Goal: Task Accomplishment & Management: Manage account settings

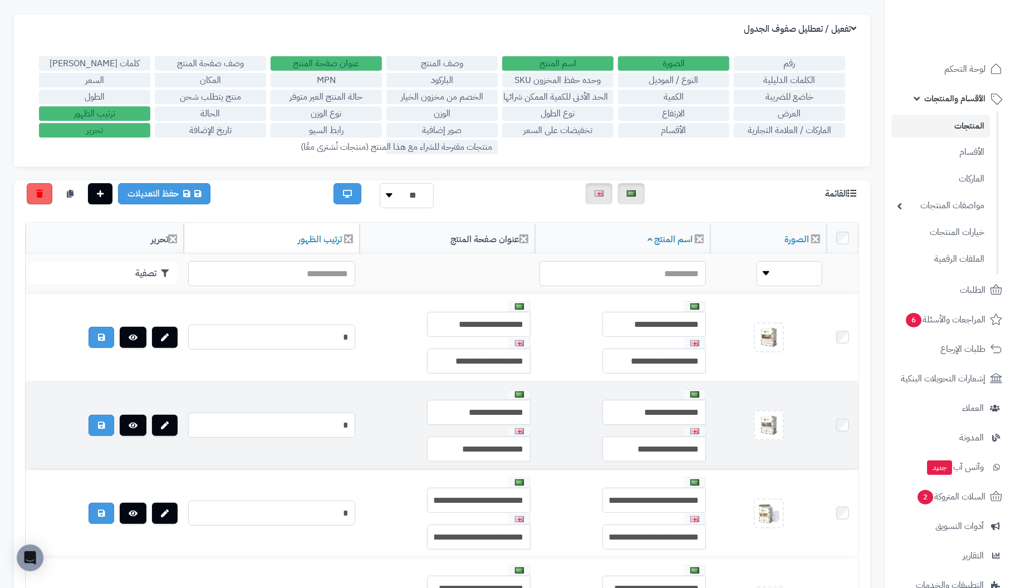
scroll to position [111, 0]
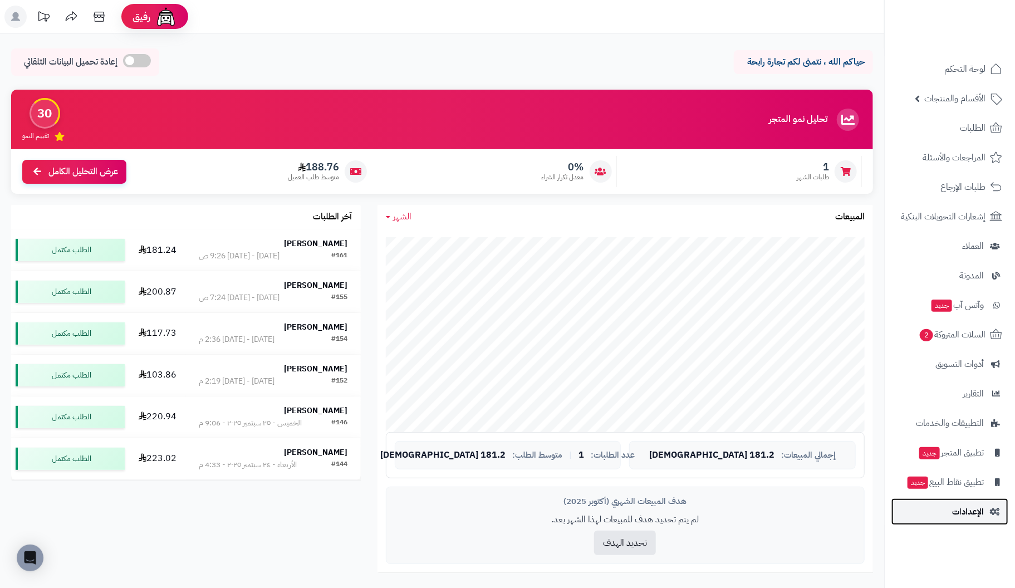
click at [968, 509] on span "الإعدادات" at bounding box center [968, 512] width 32 height 16
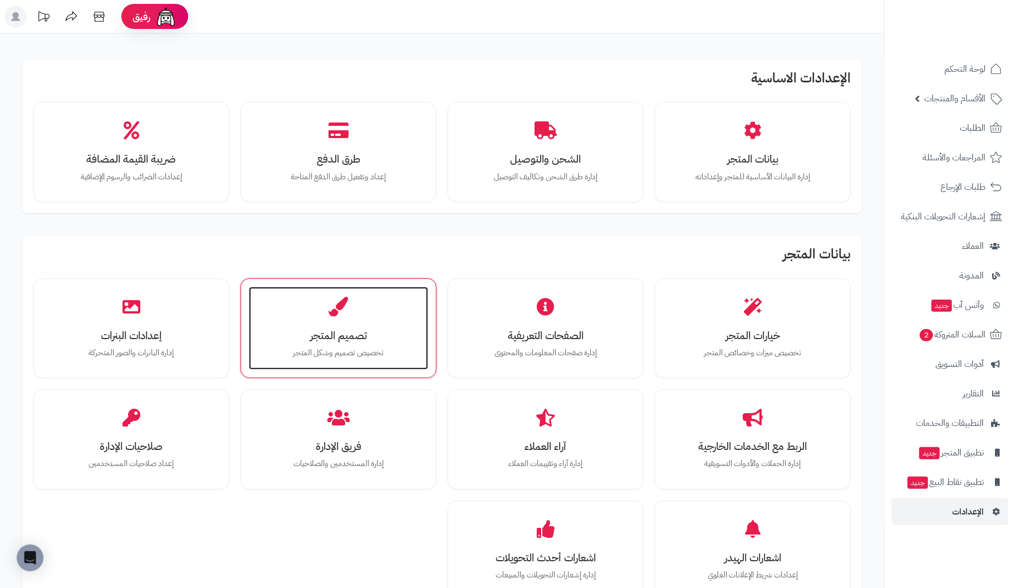
click at [356, 332] on h3 "تصميم المتجر" at bounding box center [338, 336] width 157 height 12
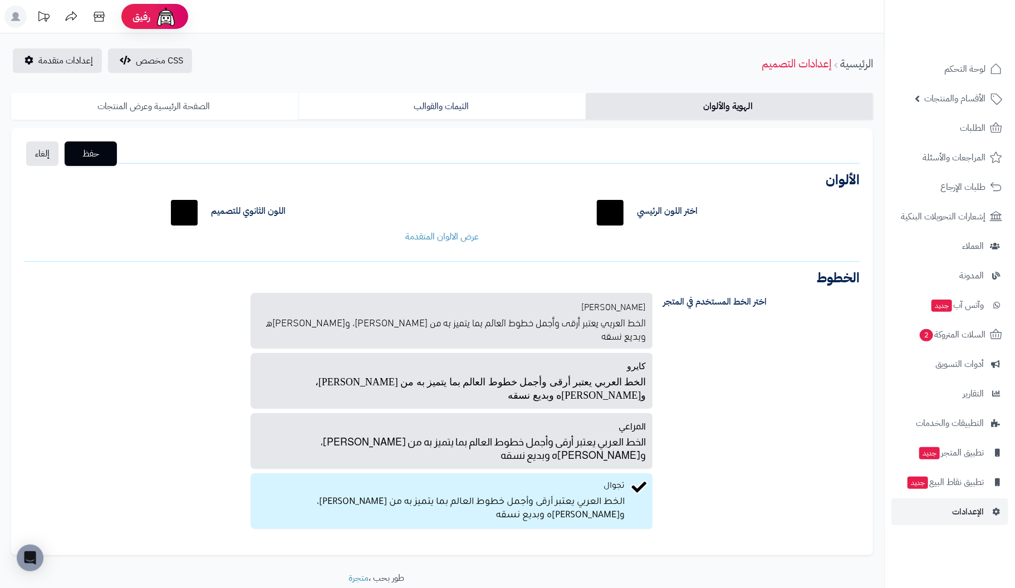
click at [154, 106] on link "الصفحة الرئيسية وعرض المنتجات" at bounding box center [154, 106] width 287 height 27
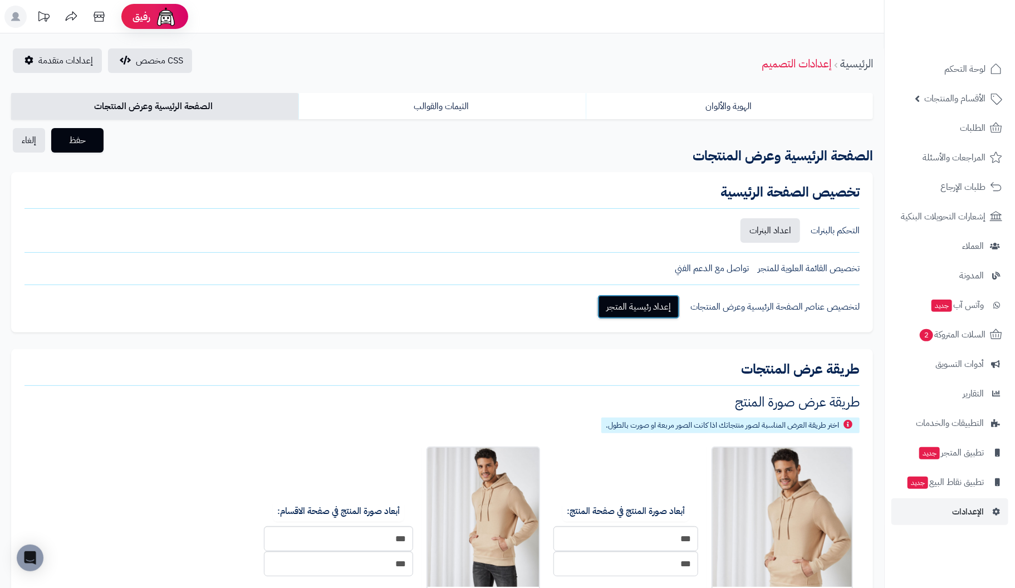
click at [635, 300] on link "إعداد رئيسية المتجر" at bounding box center [638, 306] width 82 height 24
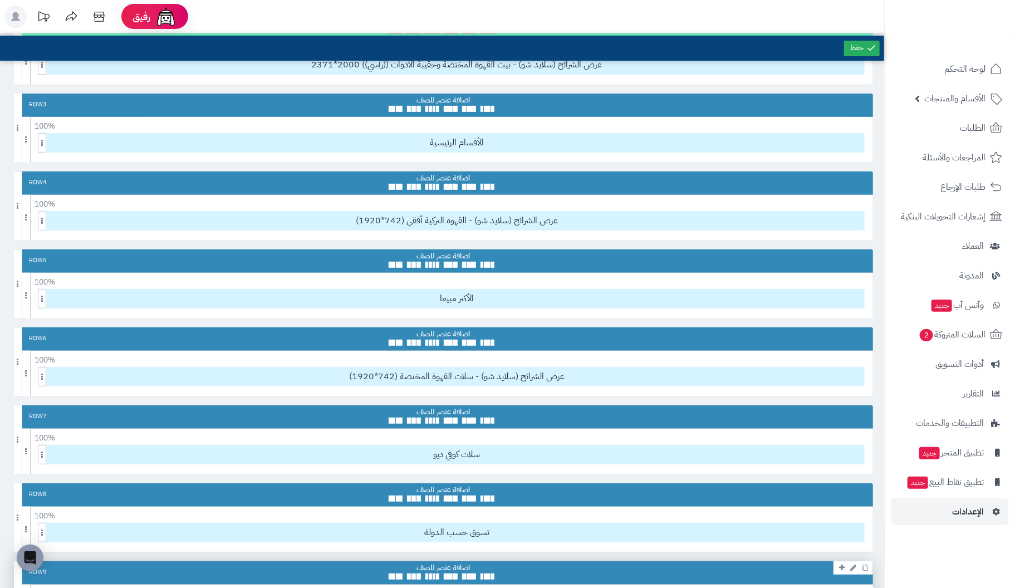
scroll to position [166, 0]
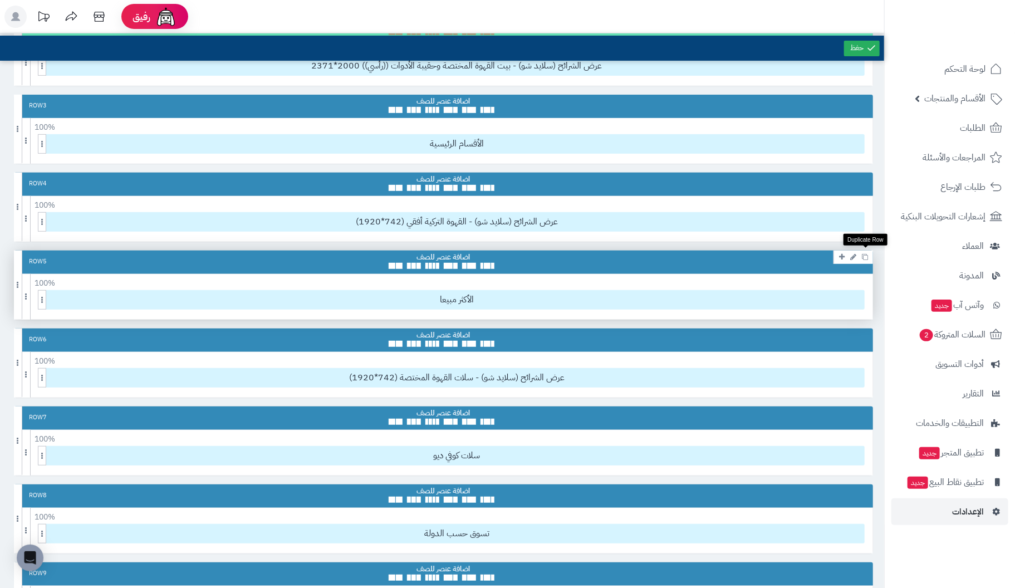
click at [866, 254] on icon at bounding box center [865, 257] width 6 height 6
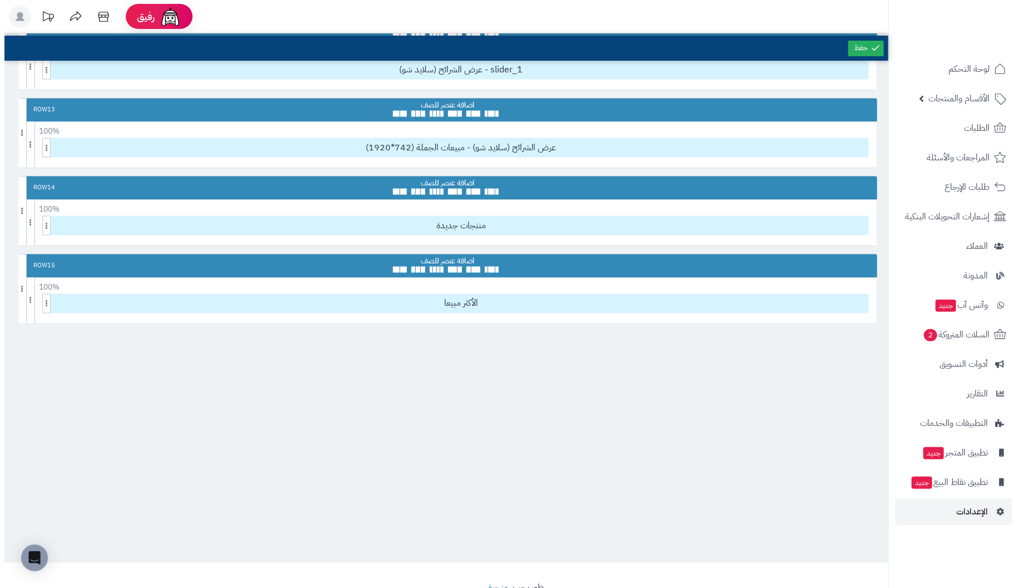
scroll to position [853, 0]
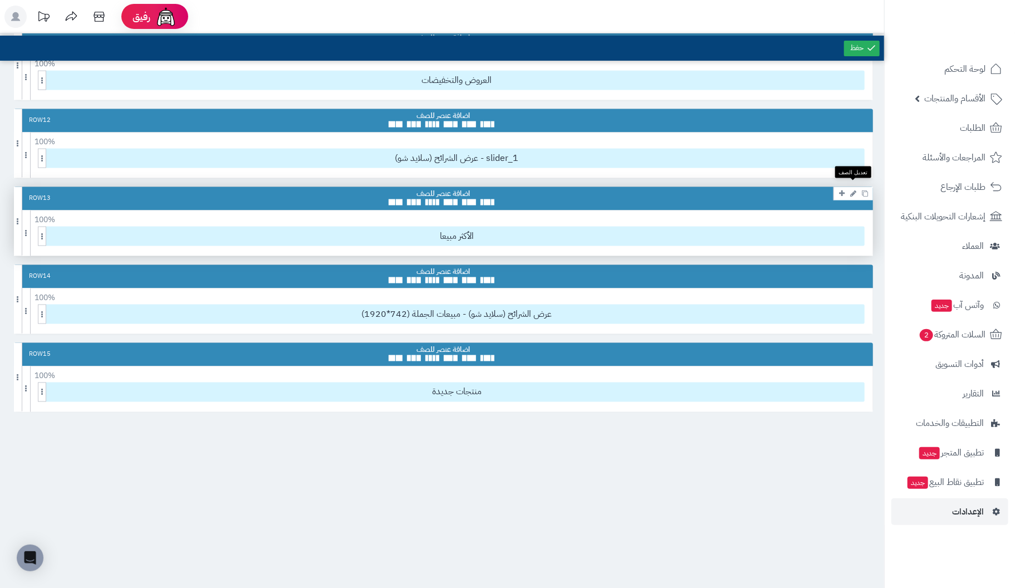
click at [852, 190] on icon at bounding box center [853, 193] width 6 height 7
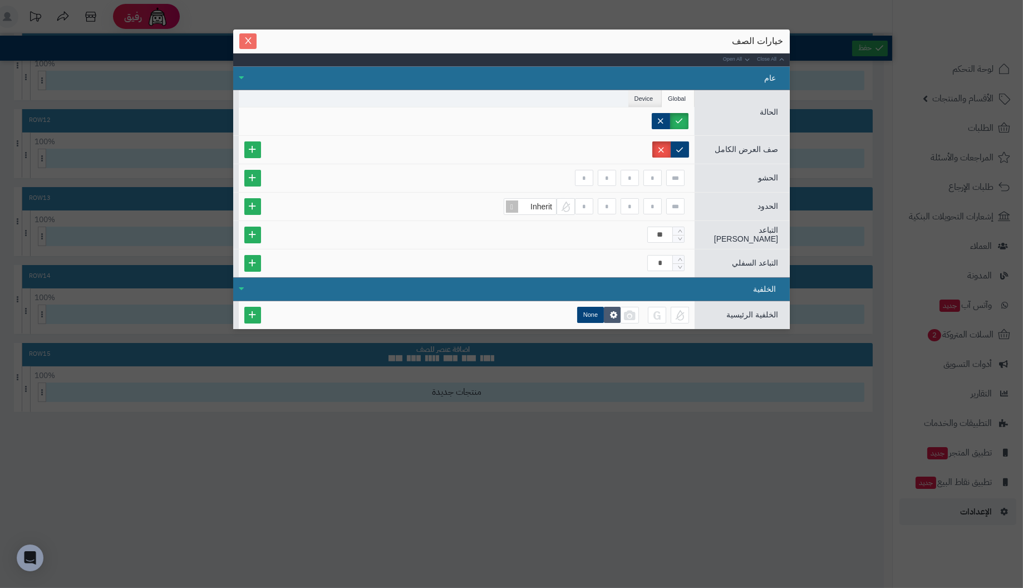
click at [246, 38] on icon "Close" at bounding box center [248, 40] width 6 height 7
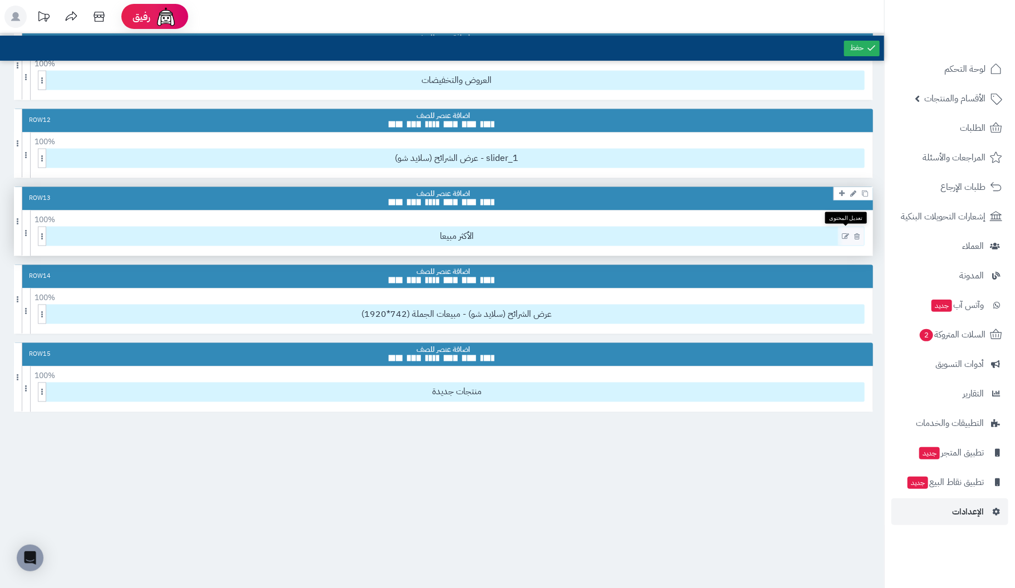
click at [845, 233] on icon at bounding box center [845, 237] width 7 height 8
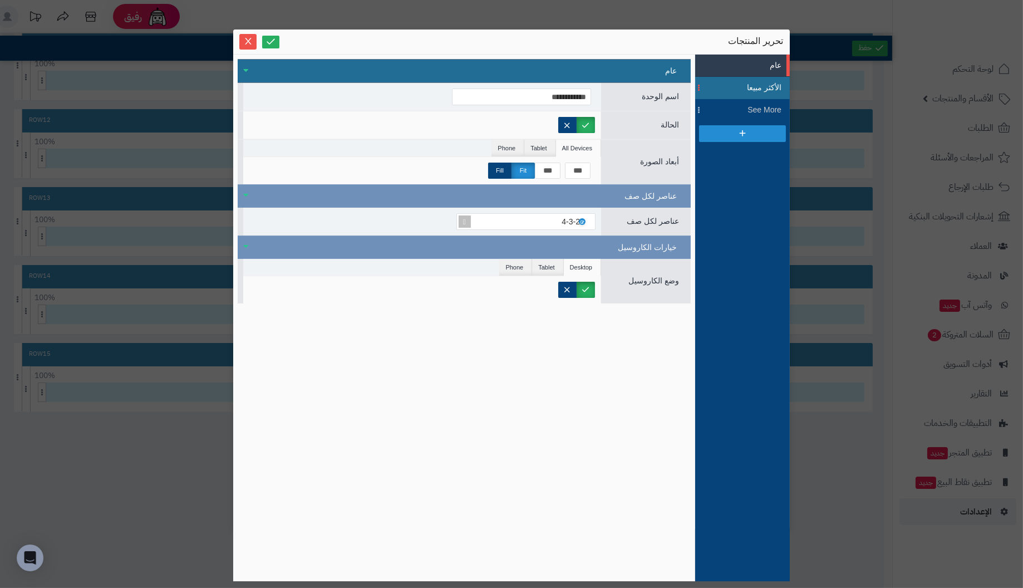
click at [758, 82] on span "الأكثر مبيعا" at bounding box center [756, 88] width 50 height 12
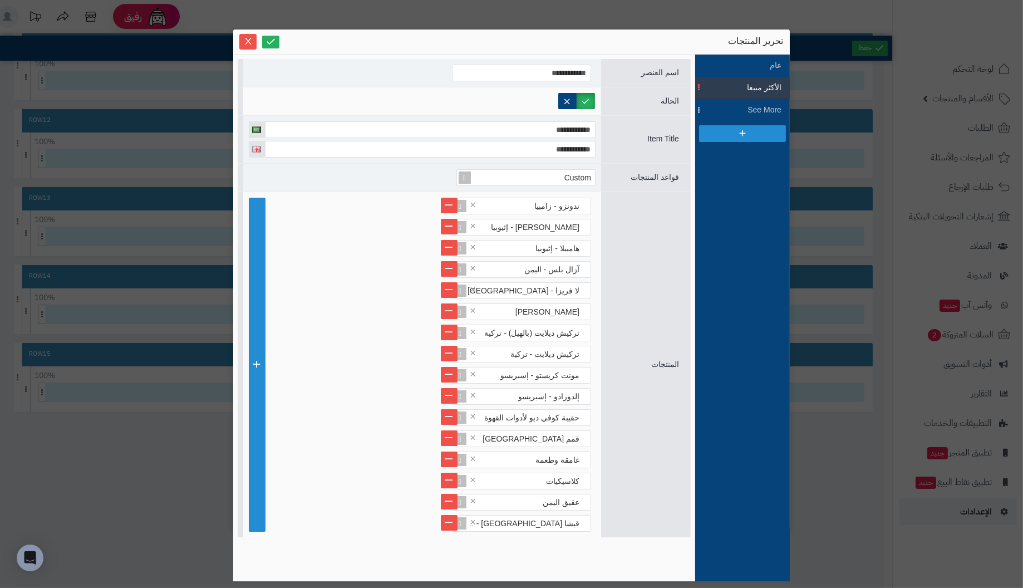
drag, startPoint x: 758, startPoint y: 82, endPoint x: 652, endPoint y: 39, distance: 114.8
click at [652, 39] on div "تحرير المنتجات" at bounding box center [511, 41] width 543 height 13
drag, startPoint x: 483, startPoint y: 46, endPoint x: 460, endPoint y: 35, distance: 25.7
click at [460, 35] on div "تحرير المنتجات" at bounding box center [511, 41] width 543 height 13
drag, startPoint x: 465, startPoint y: 35, endPoint x: 445, endPoint y: 26, distance: 21.4
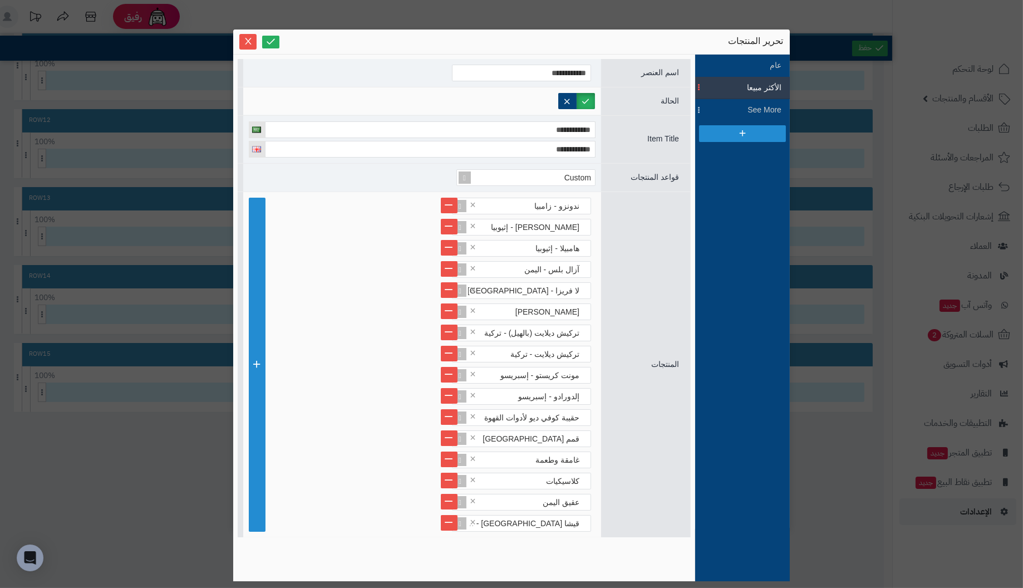
click at [445, 26] on div "**********" at bounding box center [511, 294] width 1023 height 588
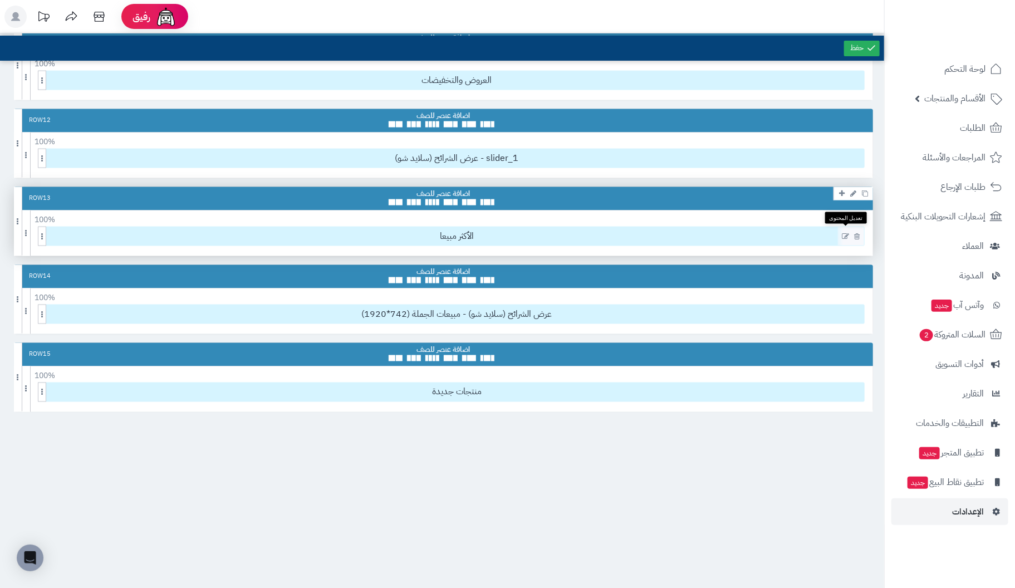
click at [843, 233] on icon at bounding box center [845, 237] width 7 height 8
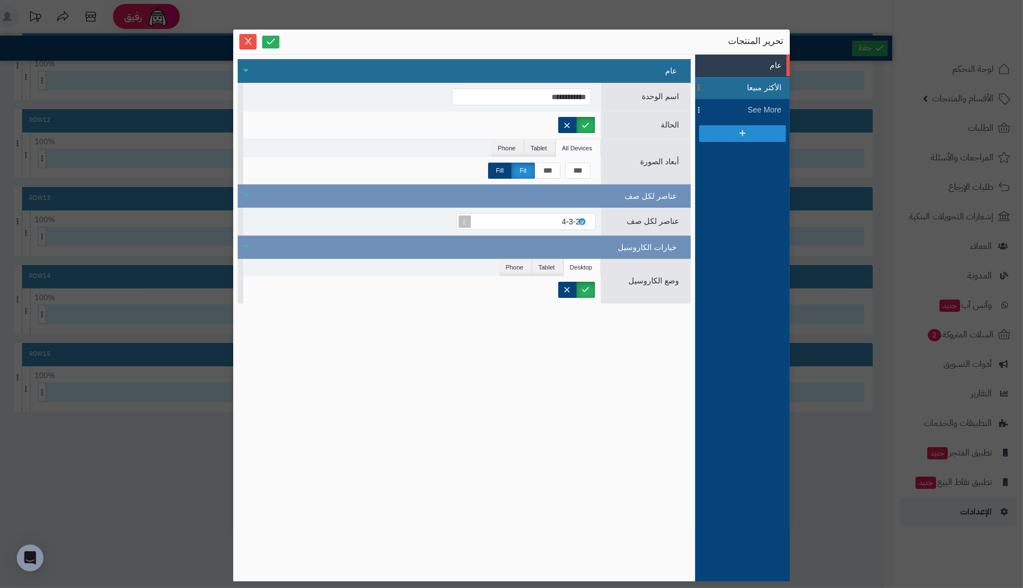
click at [769, 89] on span "الأكثر مبيعا" at bounding box center [756, 88] width 50 height 12
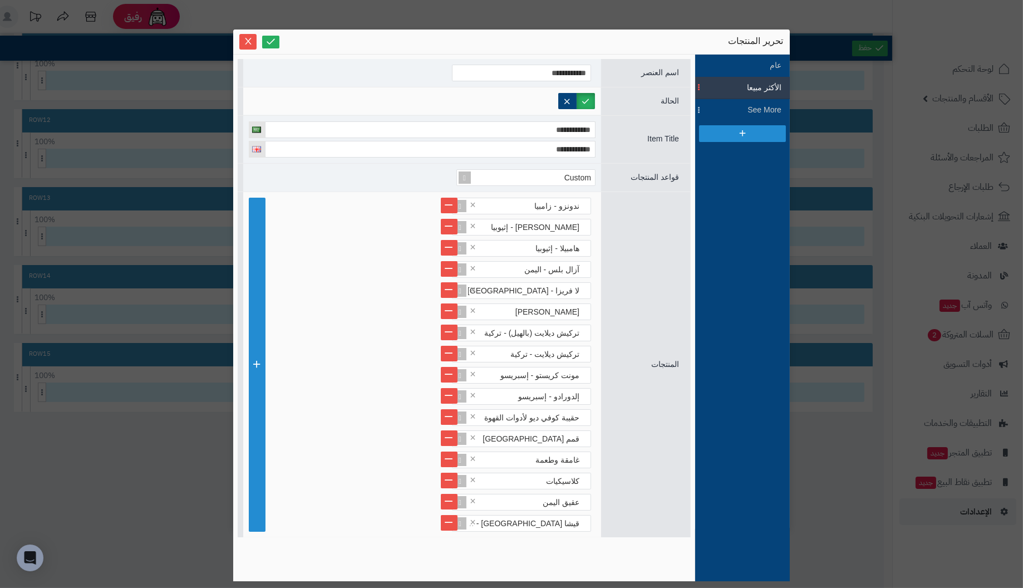
drag, startPoint x: 742, startPoint y: 86, endPoint x: 682, endPoint y: 38, distance: 76.8
click at [682, 38] on div "تحرير المنتجات" at bounding box center [511, 41] width 543 height 13
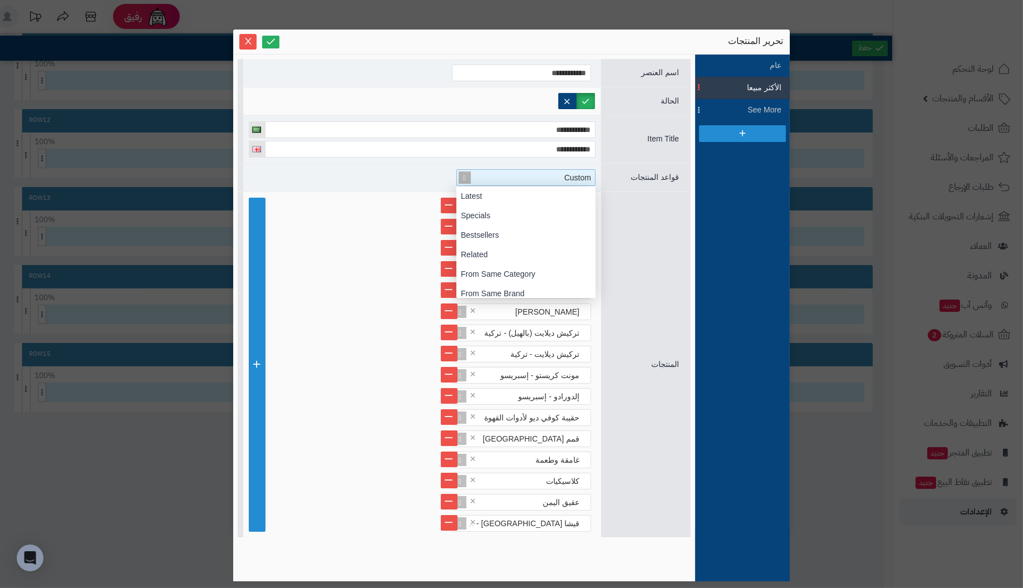
scroll to position [111, 0]
click at [478, 176] on div "Custom" at bounding box center [530, 178] width 129 height 16
click at [474, 272] on div "Random" at bounding box center [525, 274] width 139 height 19
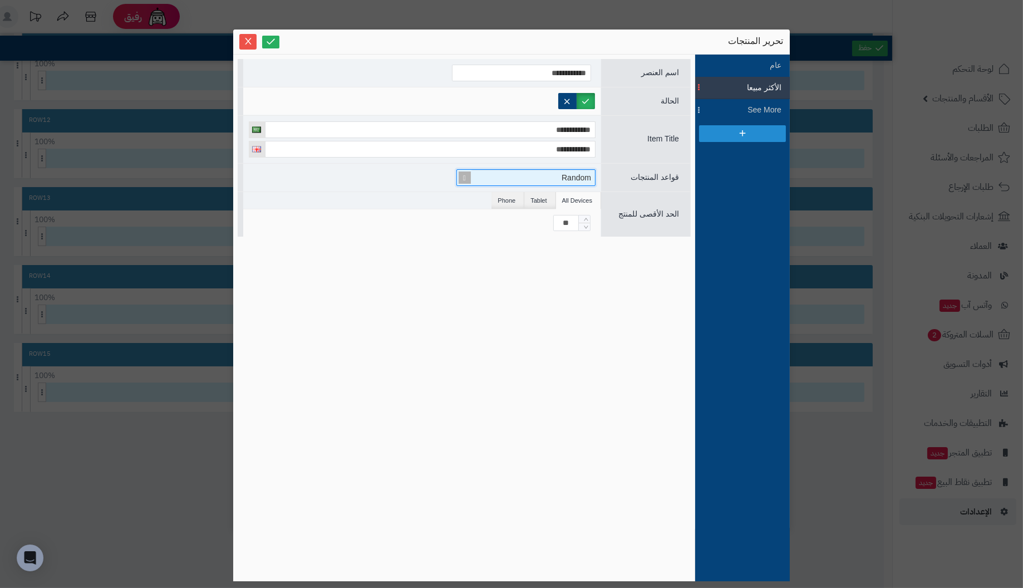
click at [465, 176] on span at bounding box center [465, 178] width 16 height 16
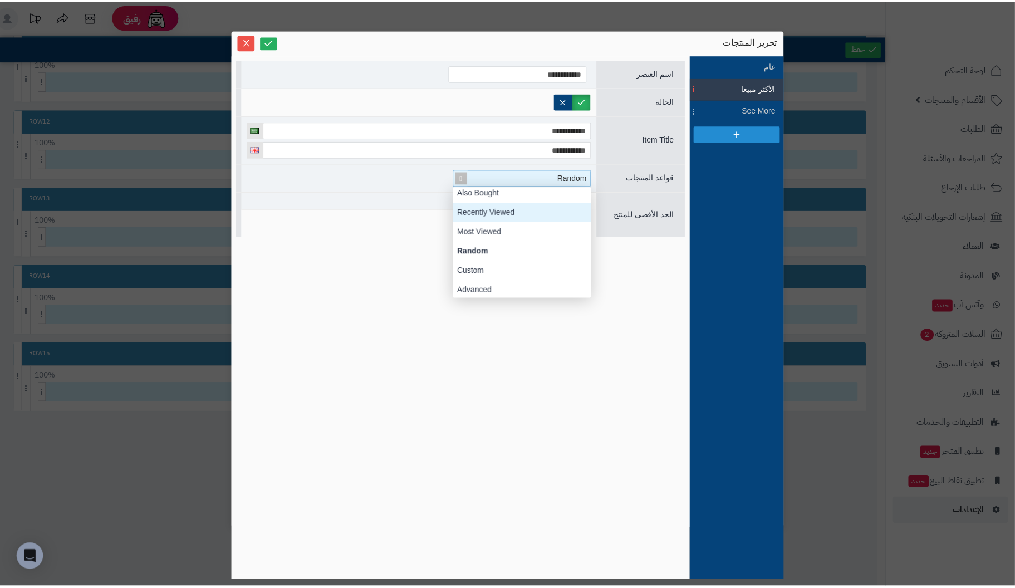
scroll to position [122, 0]
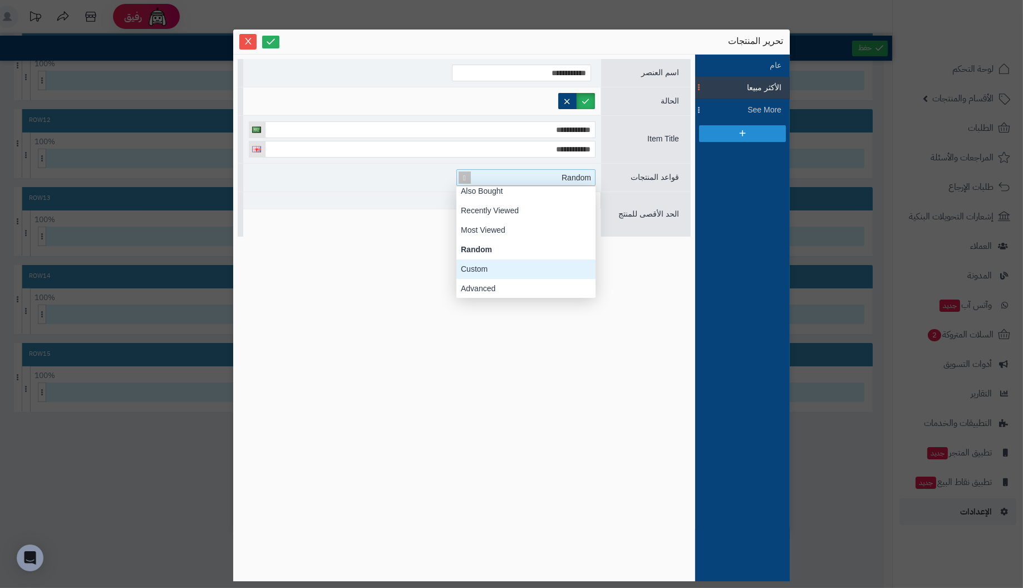
click at [490, 269] on div "Custom" at bounding box center [525, 268] width 139 height 19
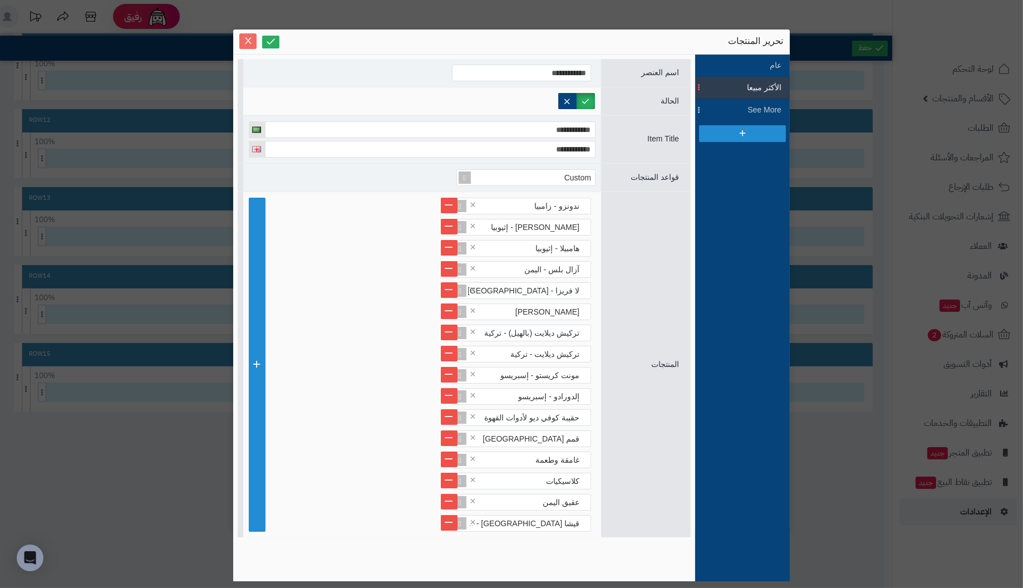
click at [244, 40] on icon "Close" at bounding box center [248, 40] width 9 height 9
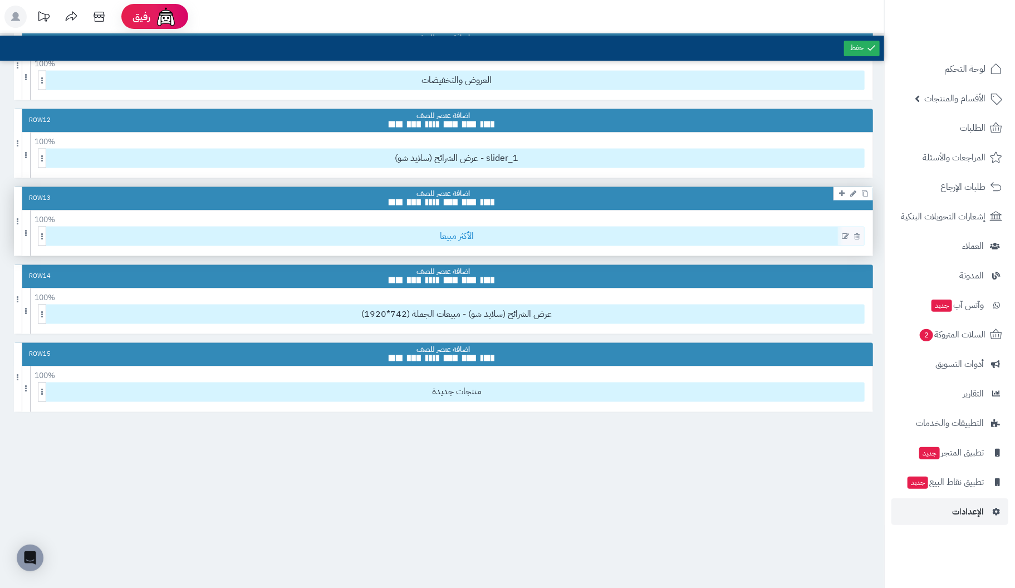
click at [458, 230] on span "الأكثر مبيعا" at bounding box center [457, 236] width 814 height 18
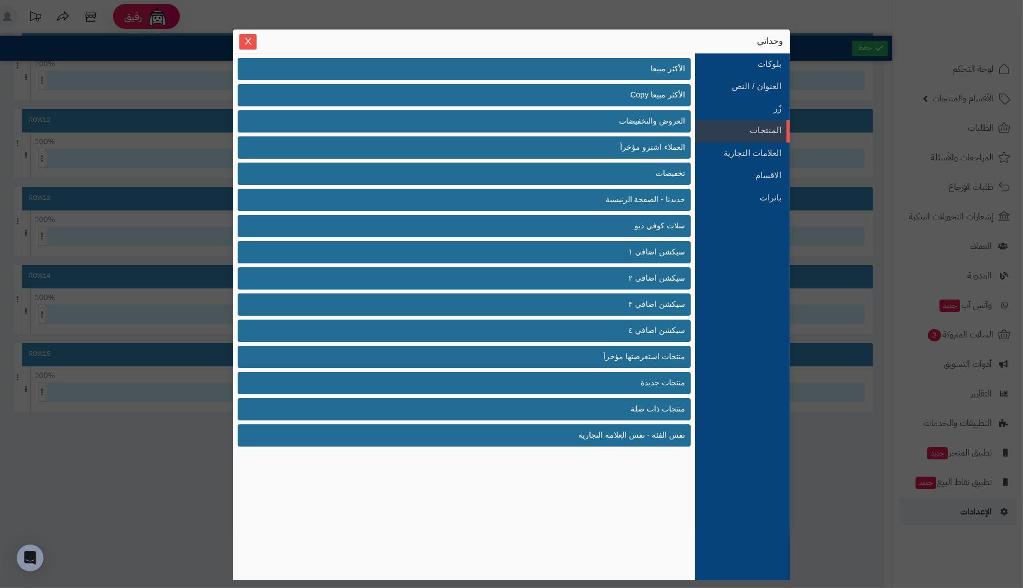
drag, startPoint x: 649, startPoint y: 62, endPoint x: 623, endPoint y: 44, distance: 31.6
click at [623, 44] on div "وحداتي" at bounding box center [511, 41] width 543 height 12
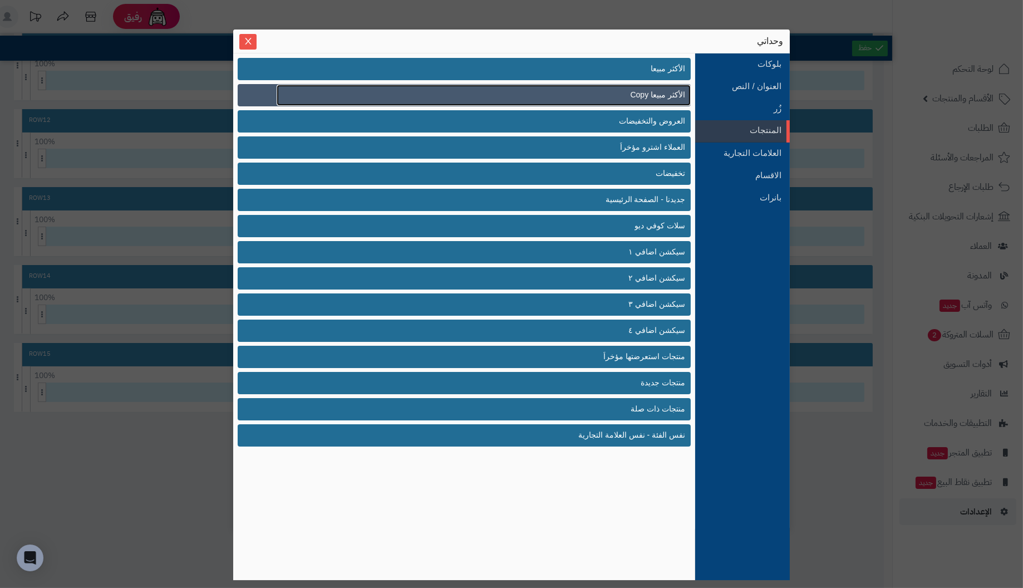
click at [668, 93] on span "الأكثر مبيعا Copy" at bounding box center [658, 95] width 55 height 12
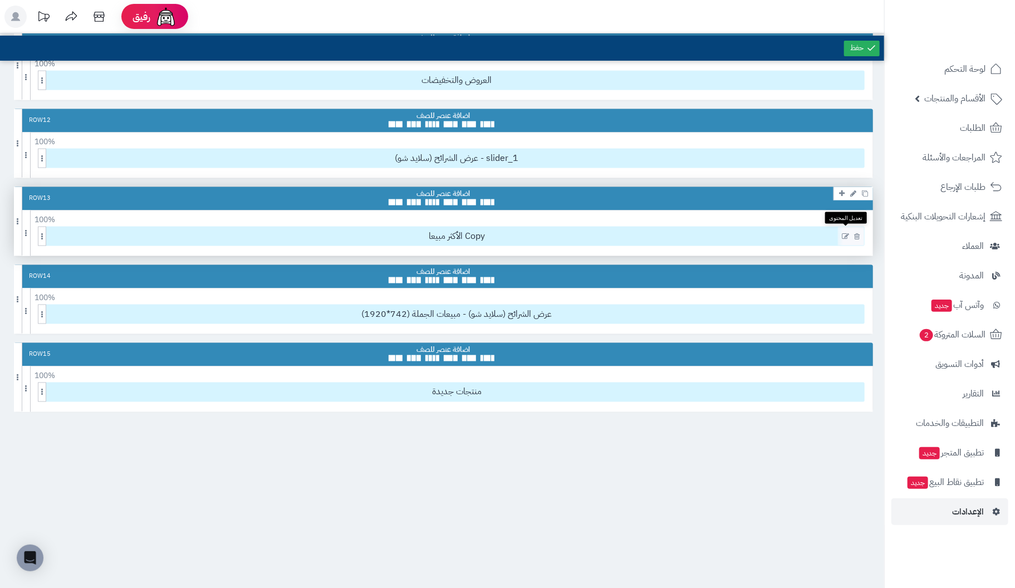
click at [845, 233] on icon at bounding box center [845, 237] width 7 height 8
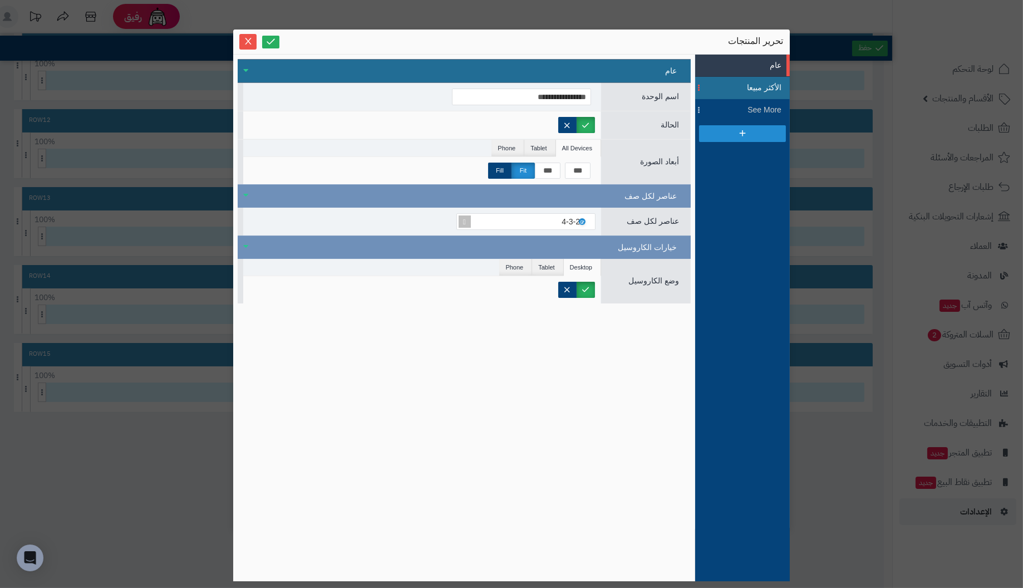
click at [765, 86] on span "الأكثر مبيعا" at bounding box center [756, 88] width 50 height 12
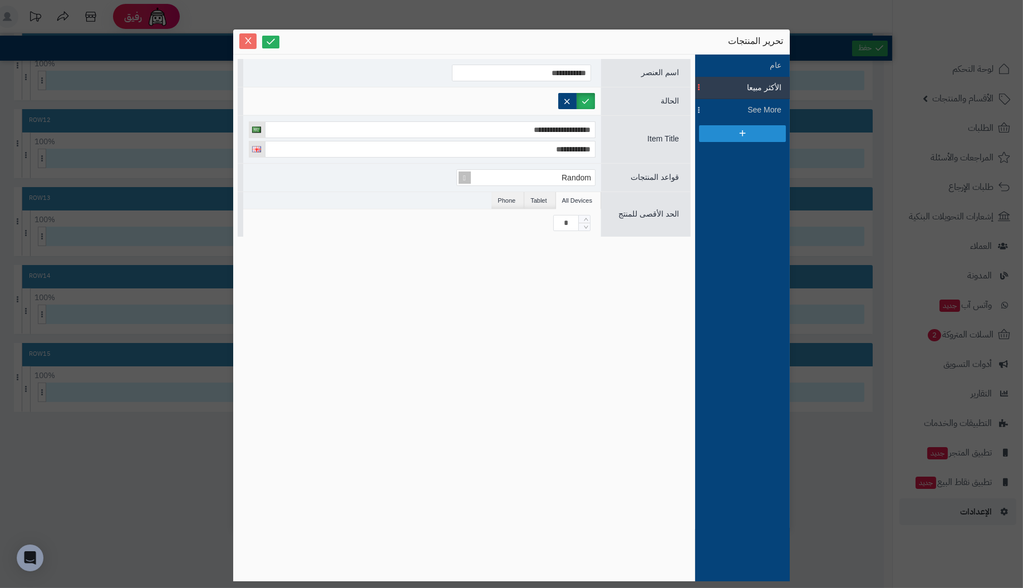
click at [250, 40] on icon "Close" at bounding box center [248, 40] width 9 height 9
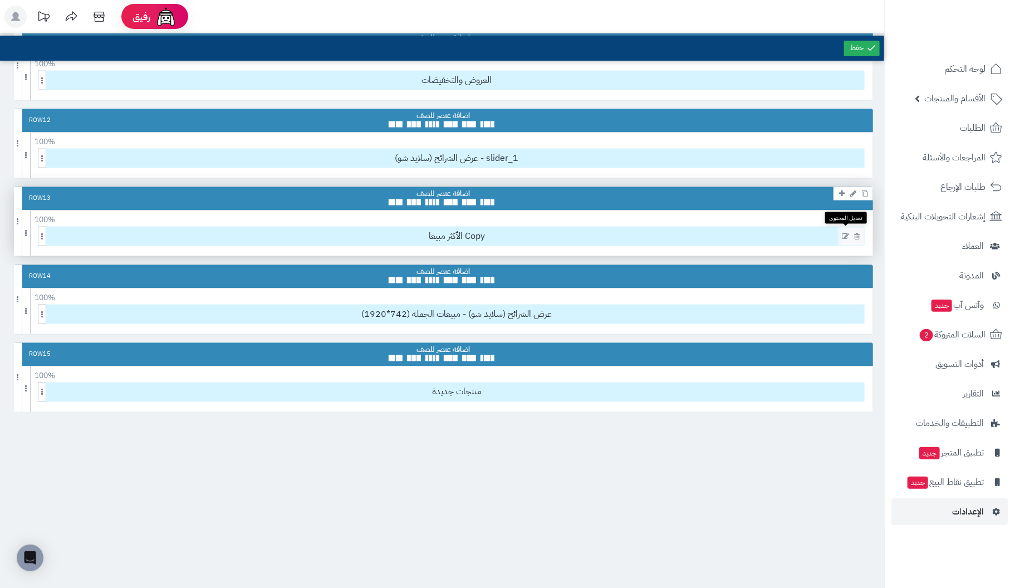
click at [844, 233] on icon at bounding box center [845, 237] width 7 height 8
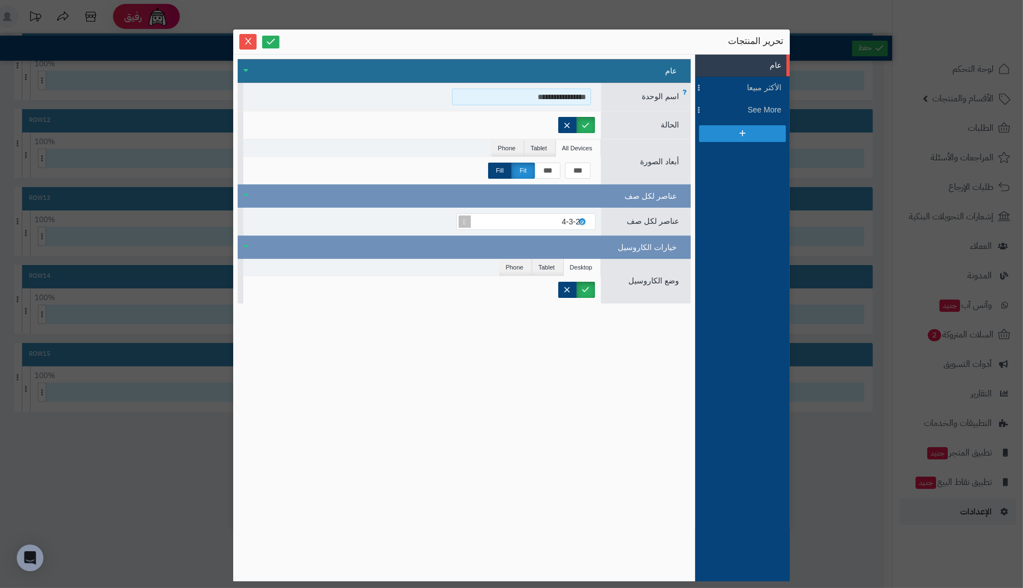
drag, startPoint x: 497, startPoint y: 97, endPoint x: 674, endPoint y: 93, distance: 177.0
click at [674, 93] on div "**********" at bounding box center [464, 97] width 453 height 28
type input "**********"
click at [272, 44] on icon at bounding box center [271, 41] width 11 height 11
click at [245, 42] on icon "Close" at bounding box center [248, 40] width 9 height 9
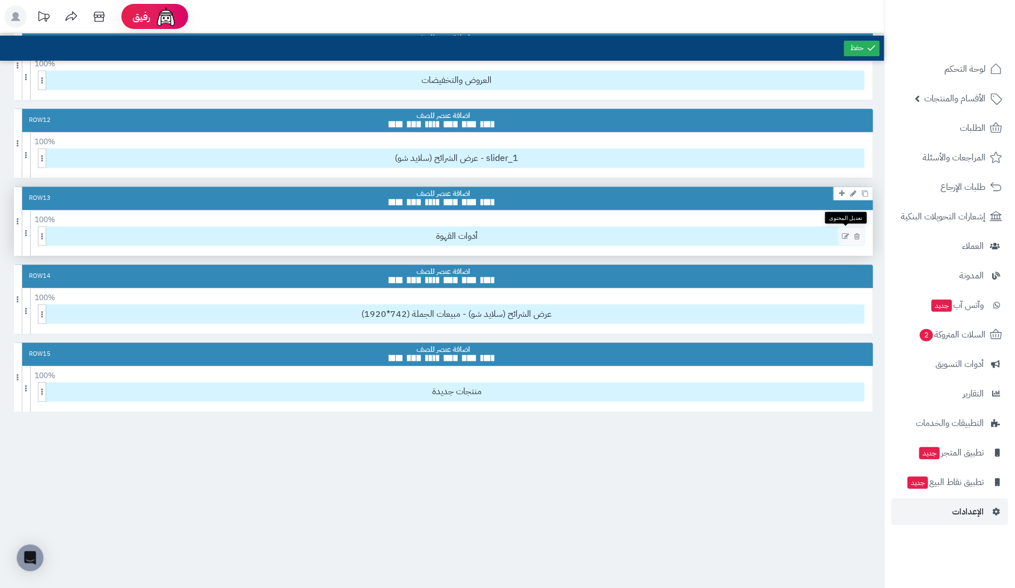
click at [845, 233] on icon at bounding box center [845, 237] width 7 height 8
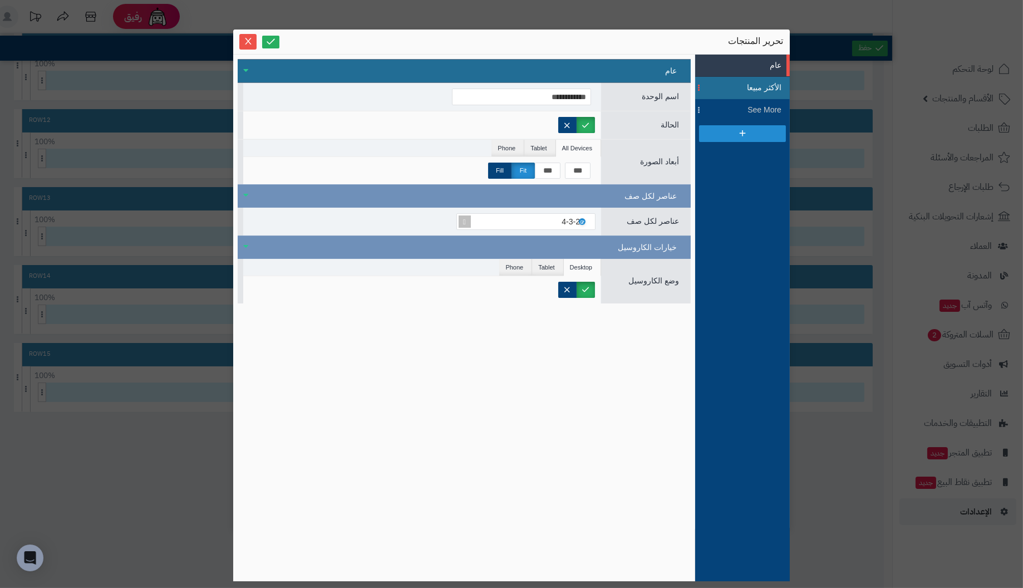
click at [754, 89] on span "الأكثر مبيعا" at bounding box center [756, 88] width 50 height 12
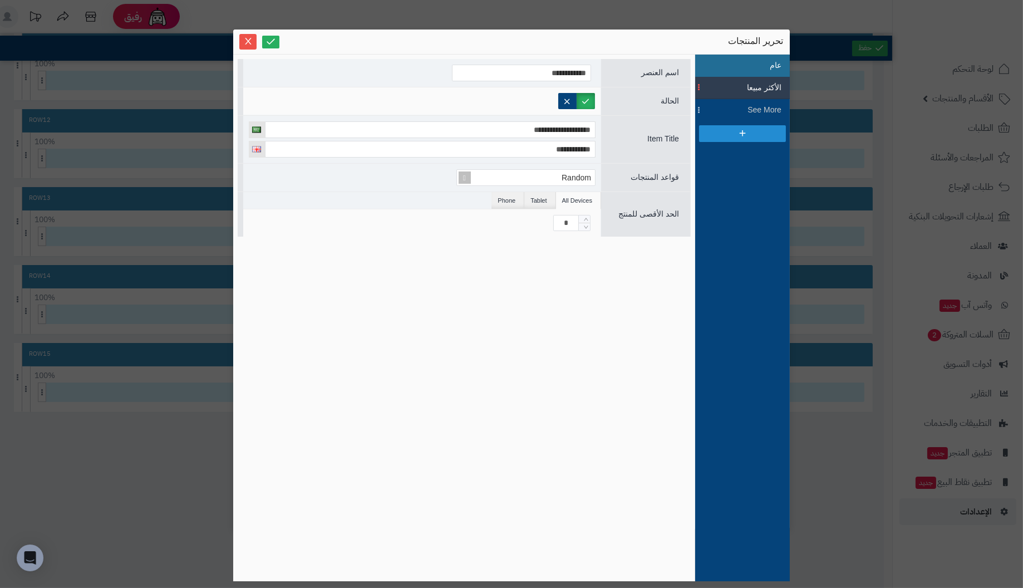
click at [765, 60] on li "عام" at bounding box center [742, 66] width 95 height 22
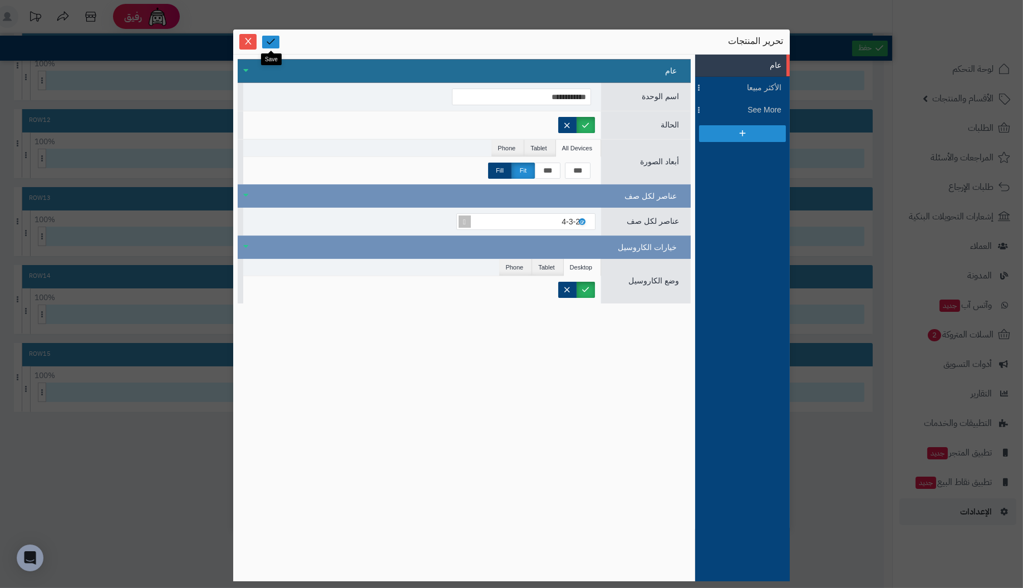
click at [276, 40] on icon at bounding box center [271, 41] width 11 height 11
click at [251, 42] on icon "Close" at bounding box center [248, 40] width 9 height 9
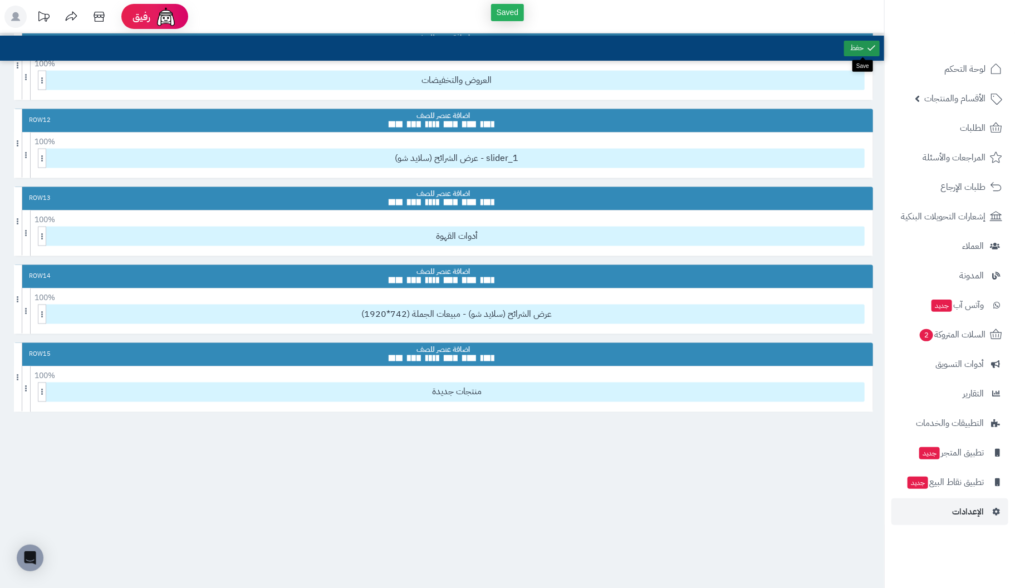
click at [852, 48] on link at bounding box center [862, 49] width 36 height 16
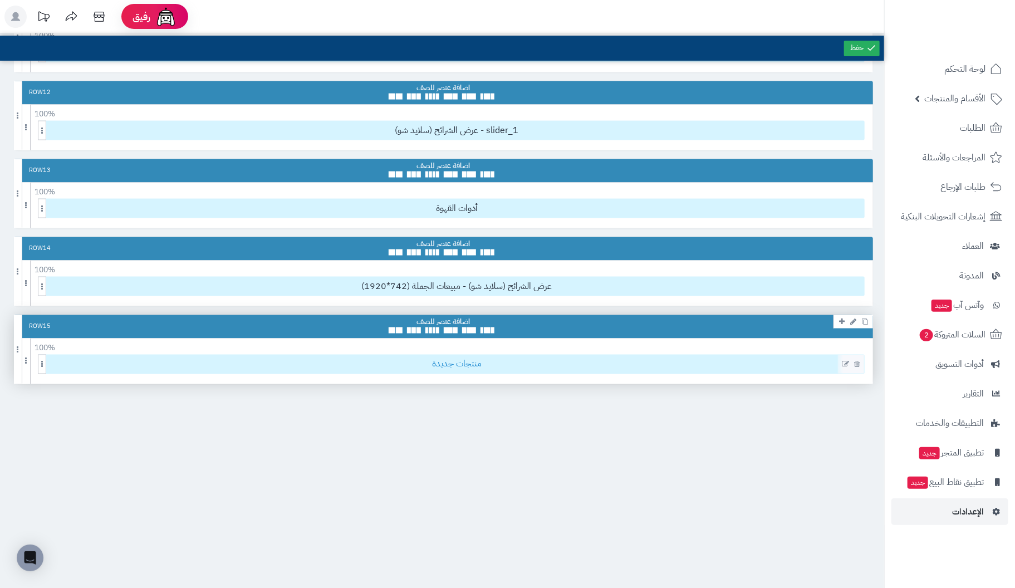
scroll to position [798, 0]
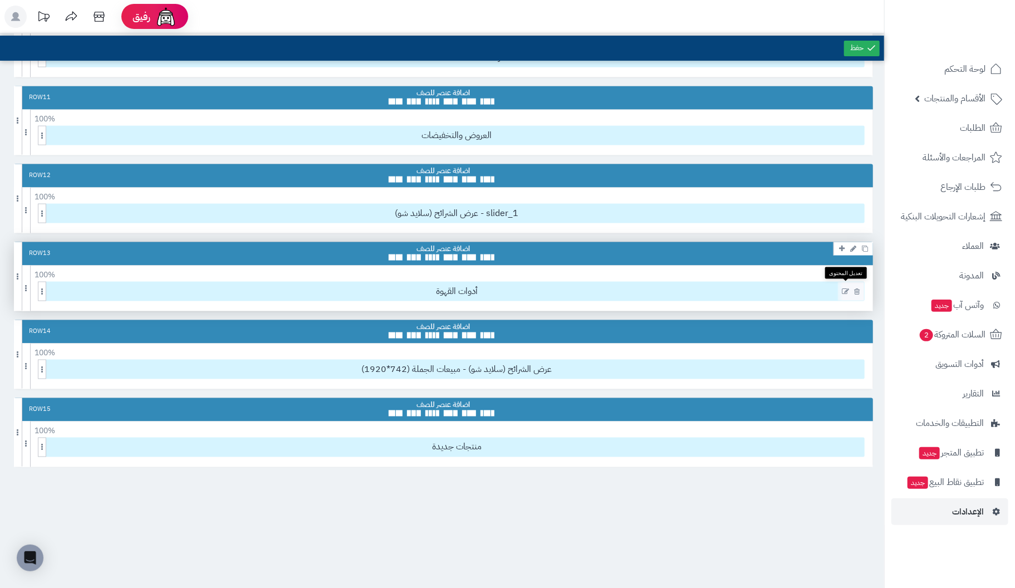
click at [842, 288] on icon at bounding box center [845, 292] width 7 height 8
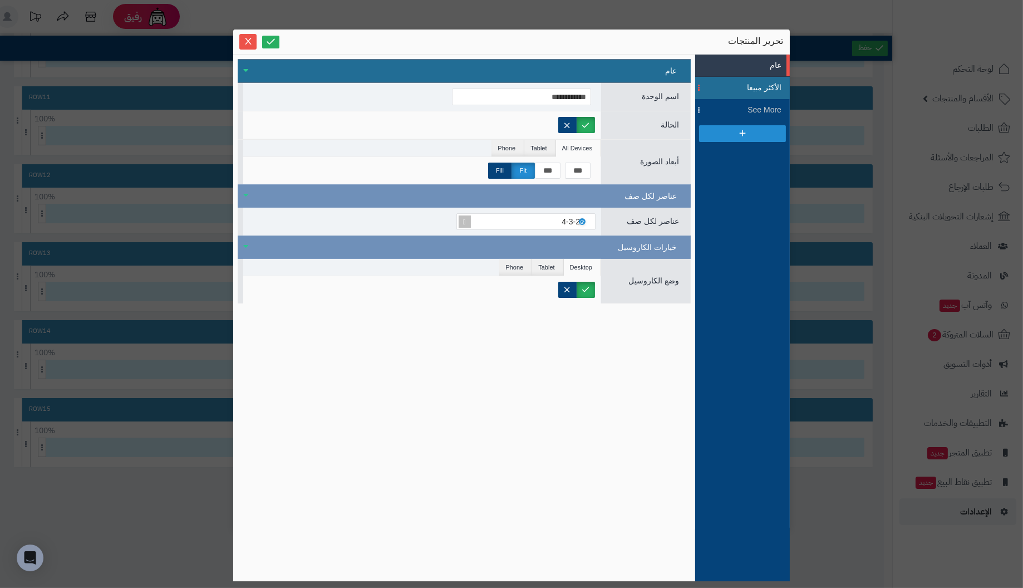
click at [764, 91] on span "الأكثر مبيعا" at bounding box center [756, 88] width 50 height 12
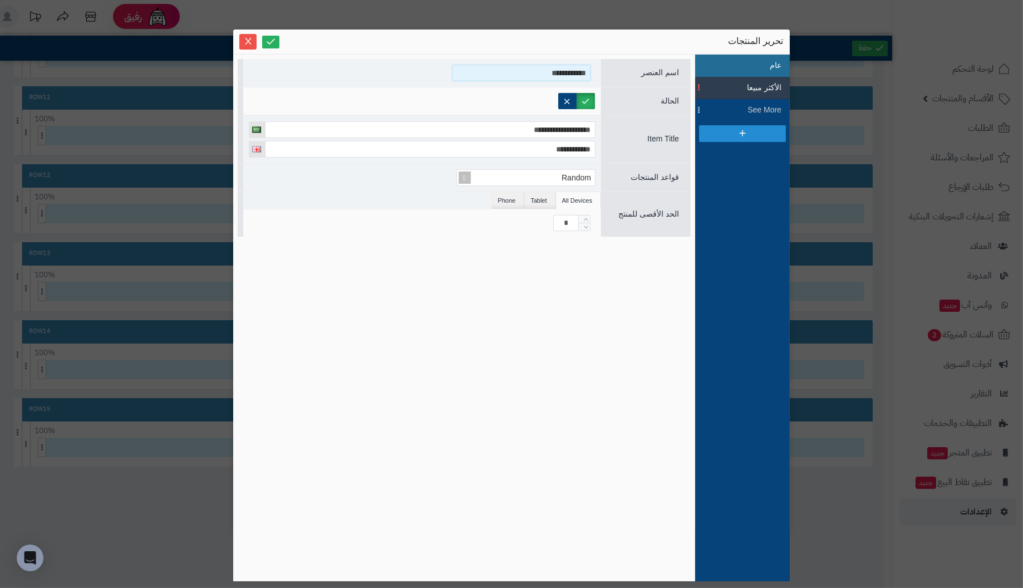
drag, startPoint x: 545, startPoint y: 72, endPoint x: 764, endPoint y: 71, distance: 218.2
click at [764, 71] on div "**********" at bounding box center [511, 318] width 557 height 527
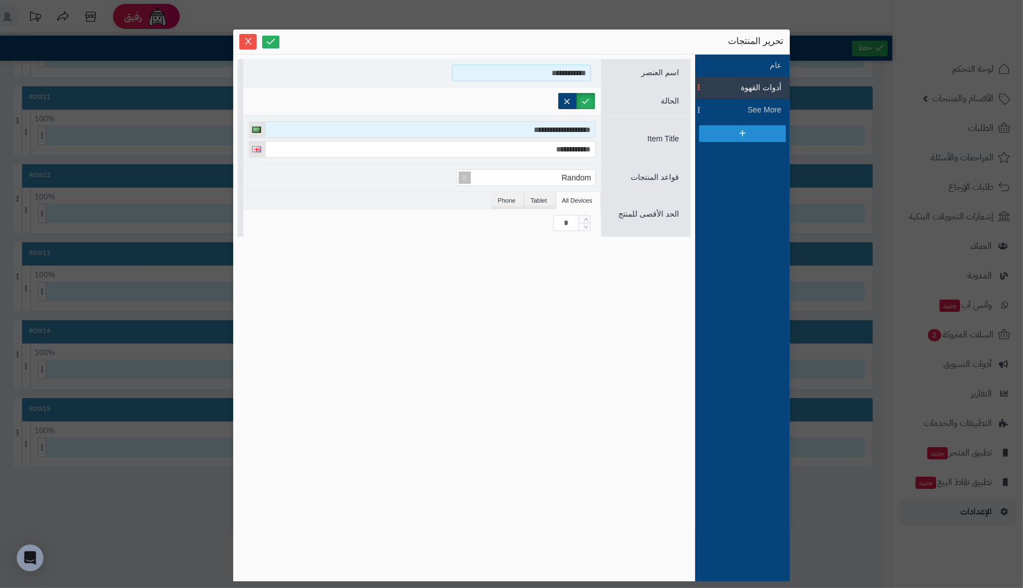
type input "**********"
click at [523, 134] on input "**********" at bounding box center [430, 129] width 331 height 17
type input "**********"
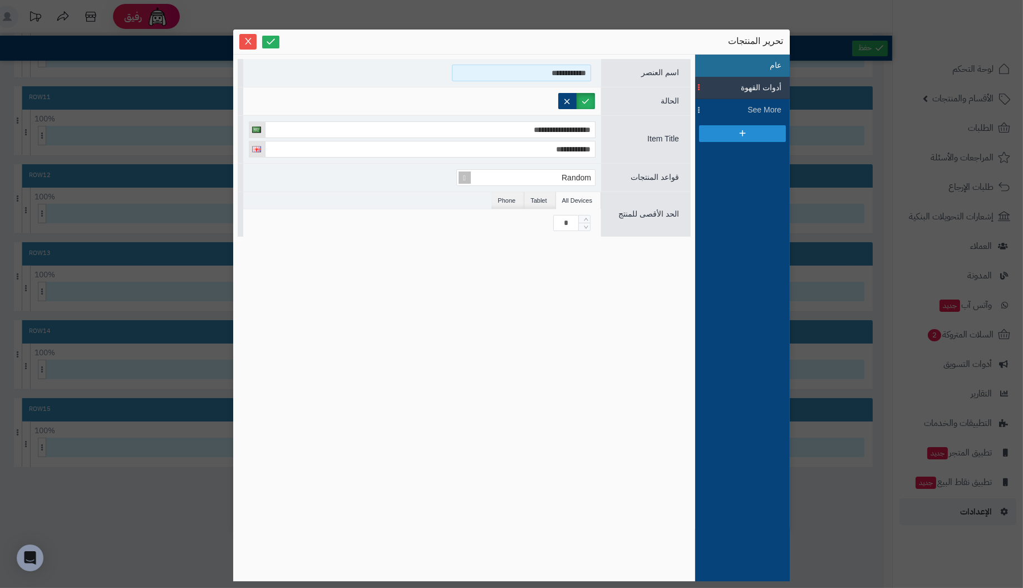
drag, startPoint x: 536, startPoint y: 72, endPoint x: 781, endPoint y: 69, distance: 245.5
click at [781, 69] on div "**********" at bounding box center [511, 318] width 557 height 527
type input "**********"
click at [587, 99] on label at bounding box center [586, 101] width 18 height 16
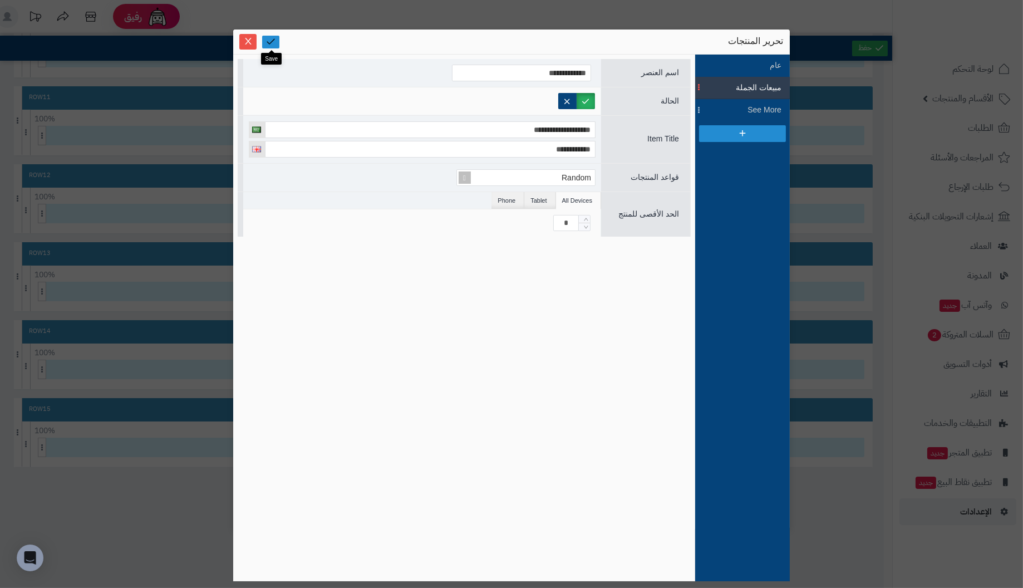
click at [275, 40] on icon at bounding box center [271, 41] width 11 height 11
click at [242, 37] on span "Close" at bounding box center [247, 40] width 17 height 9
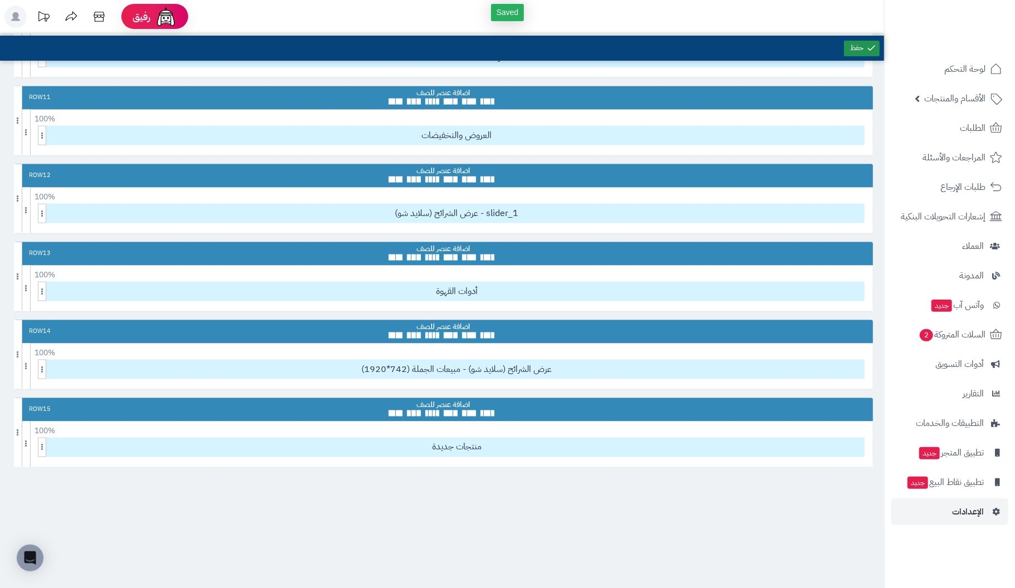
click at [863, 43] on link at bounding box center [862, 49] width 36 height 16
click at [843, 288] on icon at bounding box center [845, 292] width 7 height 8
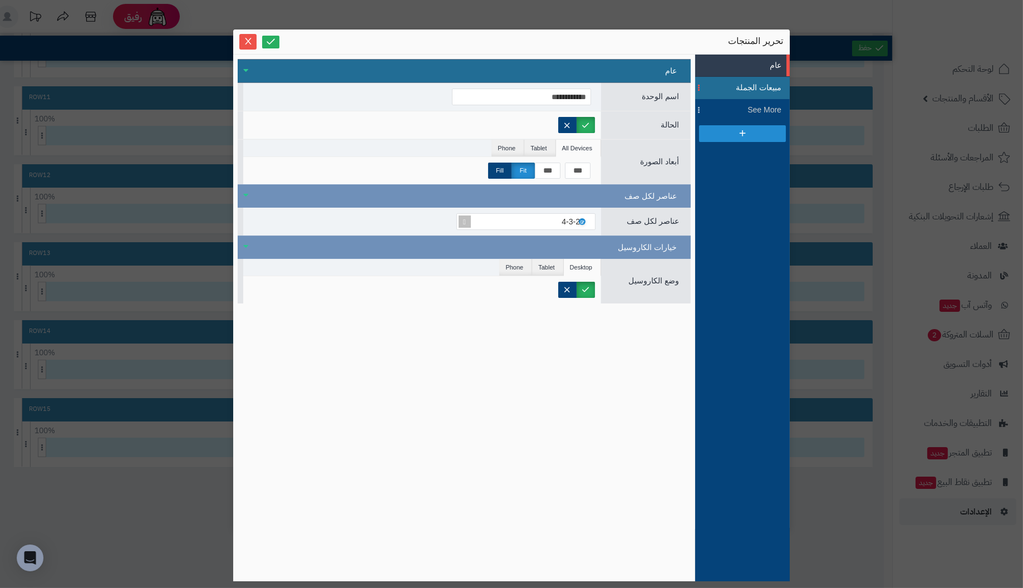
click at [759, 84] on span "مبيعات الجملة" at bounding box center [756, 88] width 50 height 12
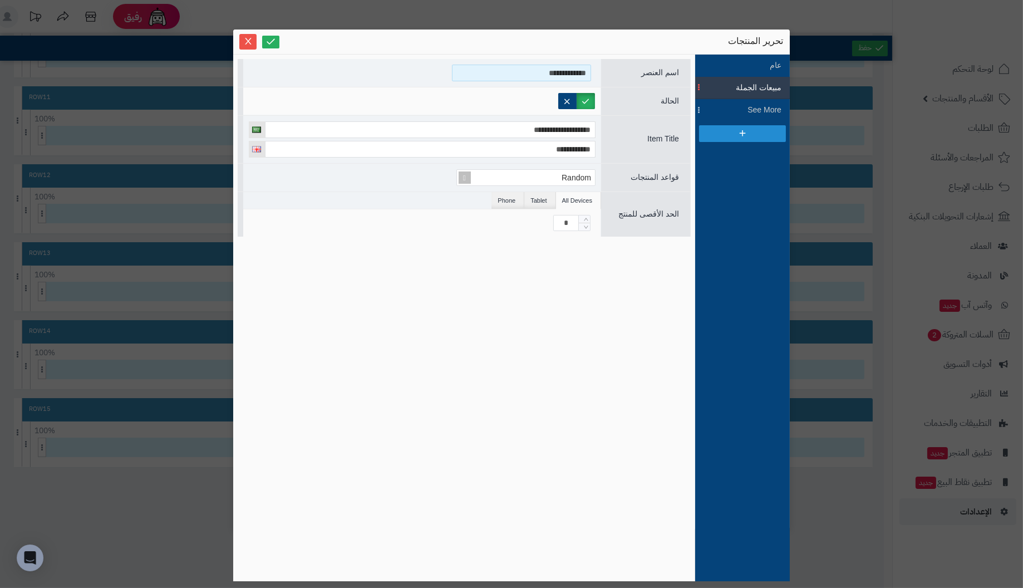
drag, startPoint x: 529, startPoint y: 70, endPoint x: 666, endPoint y: 69, distance: 136.9
click at [666, 69] on div "**********" at bounding box center [464, 73] width 453 height 28
type input "**********"
click at [269, 38] on icon at bounding box center [271, 41] width 11 height 11
click at [273, 40] on icon at bounding box center [271, 41] width 11 height 11
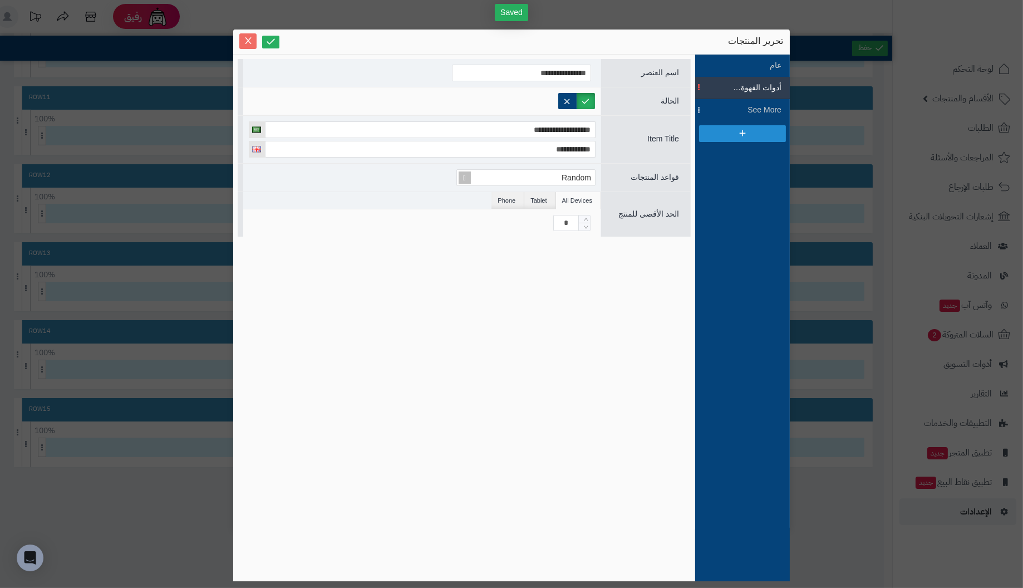
click at [249, 38] on icon "Close" at bounding box center [248, 40] width 9 height 9
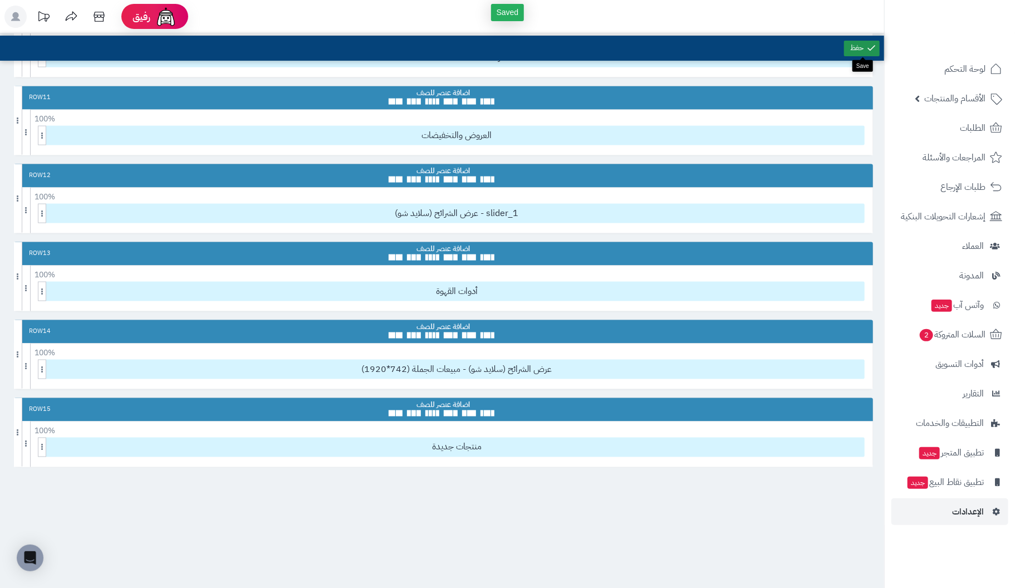
click at [859, 49] on link at bounding box center [862, 49] width 36 height 16
